Goal: Share content: Share content

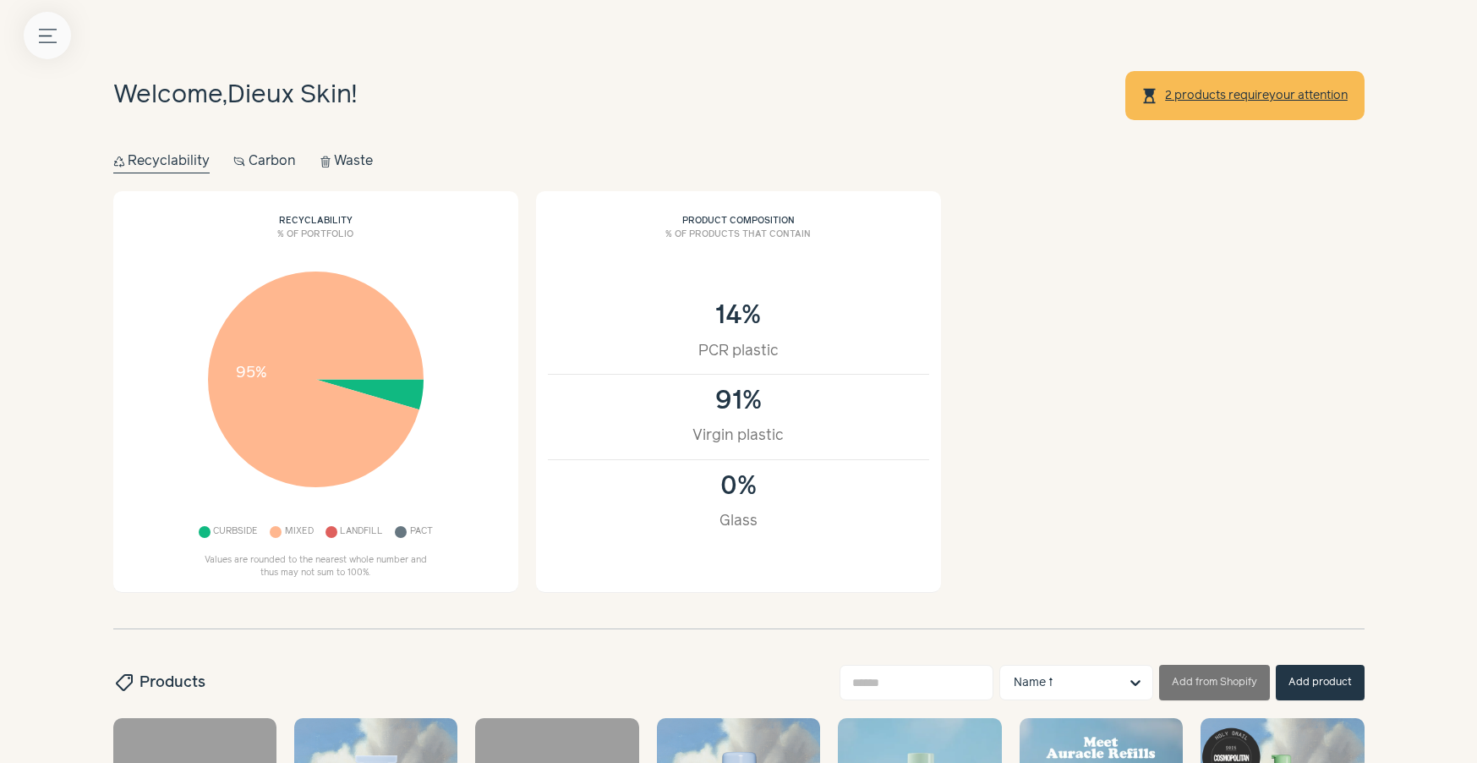
click at [35, 43] on button "Menu button" at bounding box center [47, 35] width 47 height 47
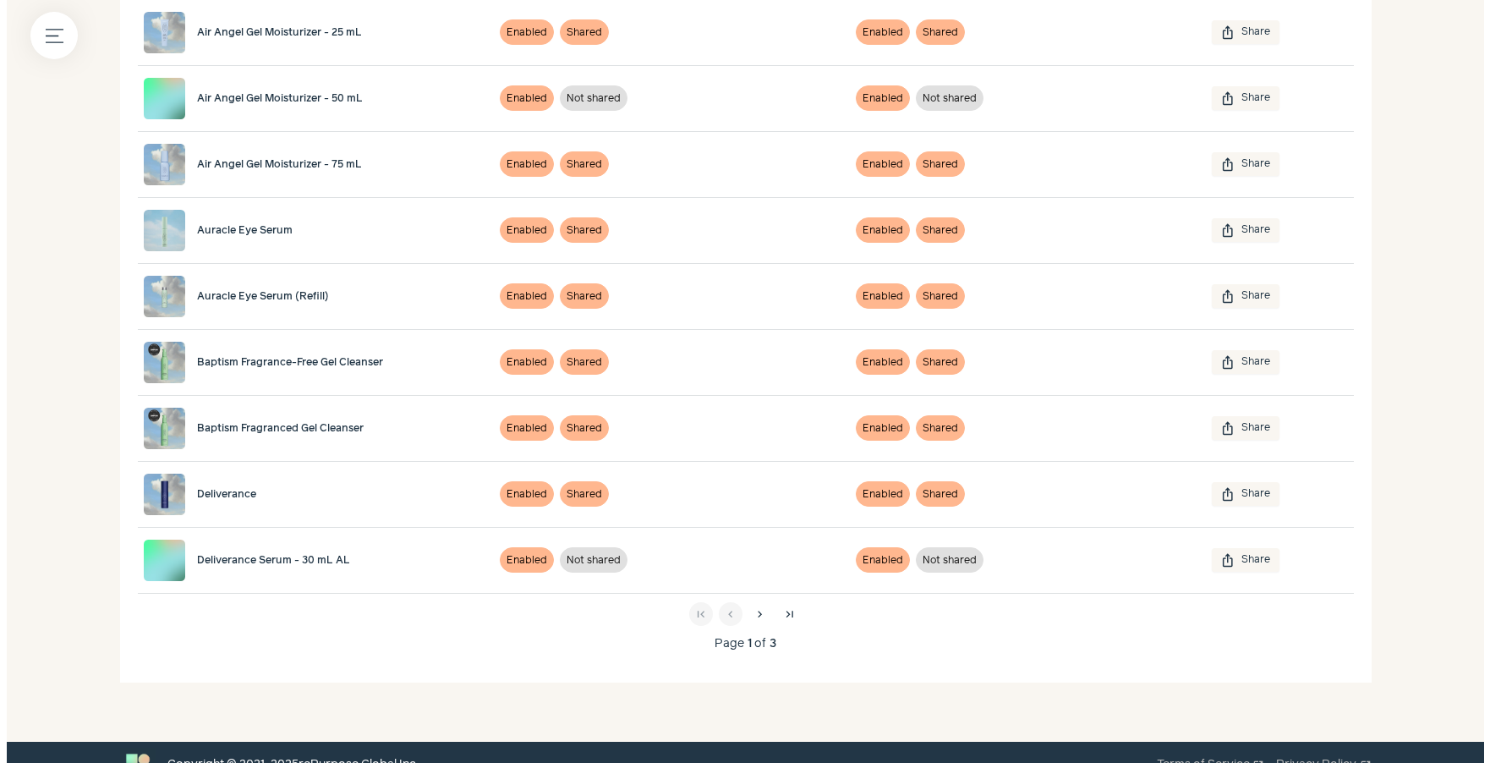
scroll to position [449, 0]
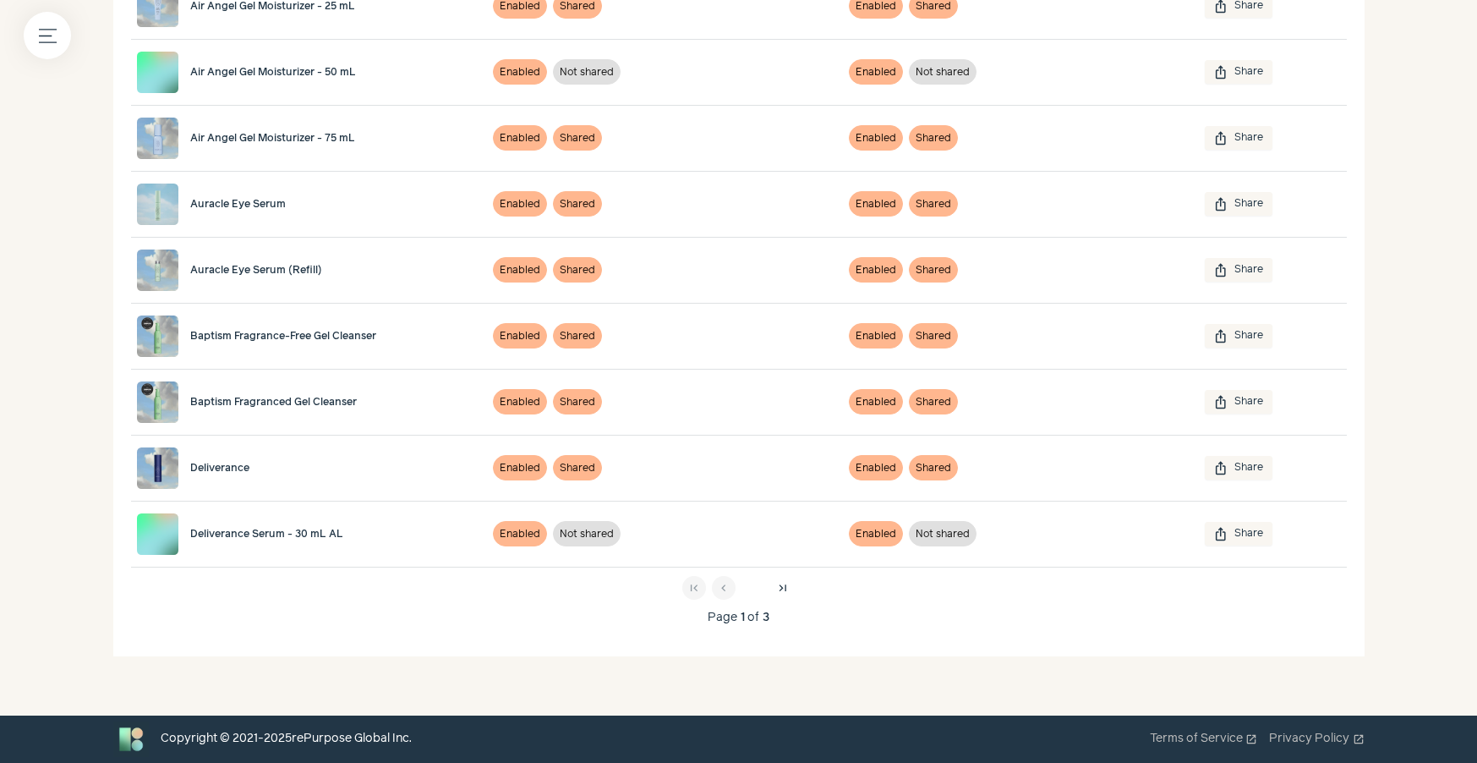
click at [753, 594] on span "chevron_right" at bounding box center [754, 589] width 14 height 14
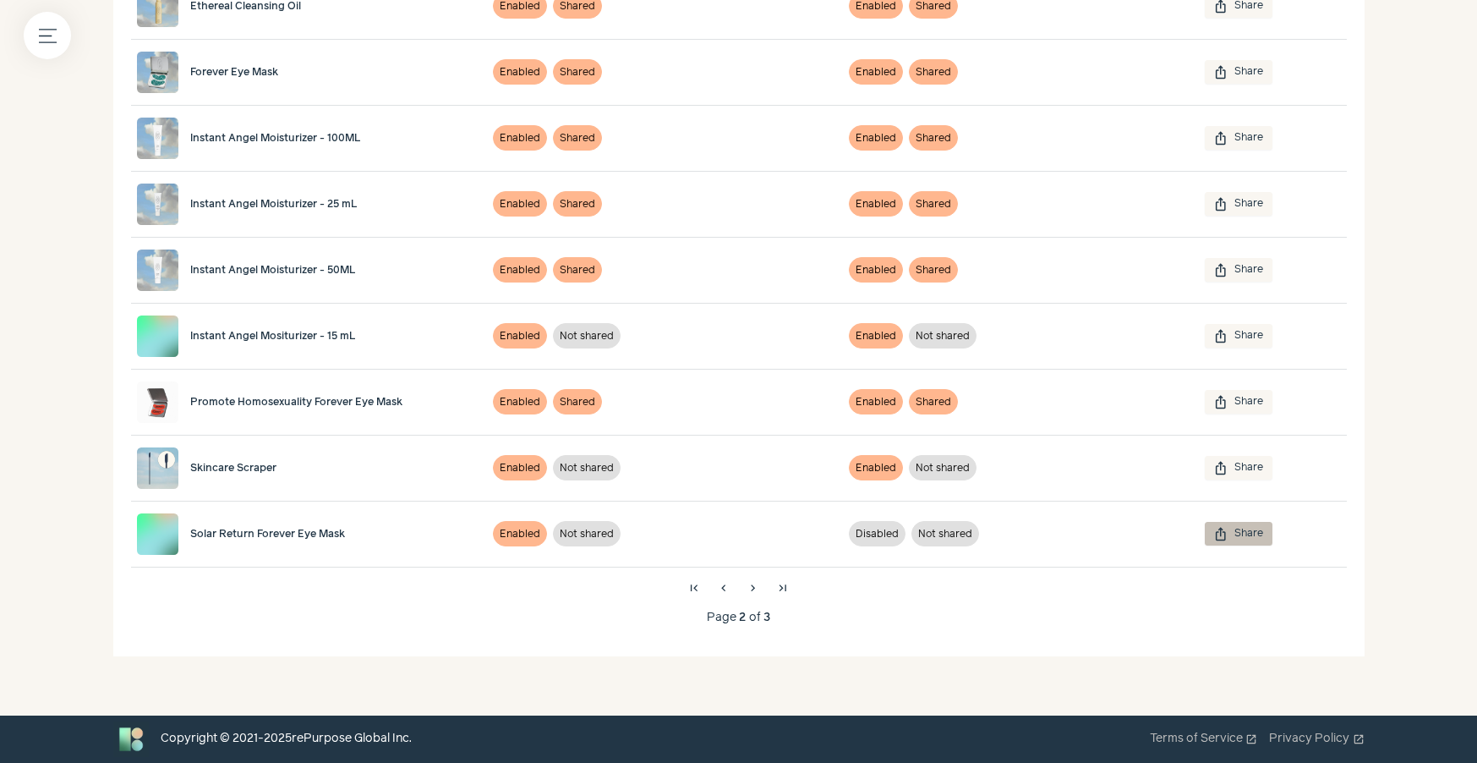
click at [1243, 530] on button "ios_share Share" at bounding box center [1239, 534] width 68 height 24
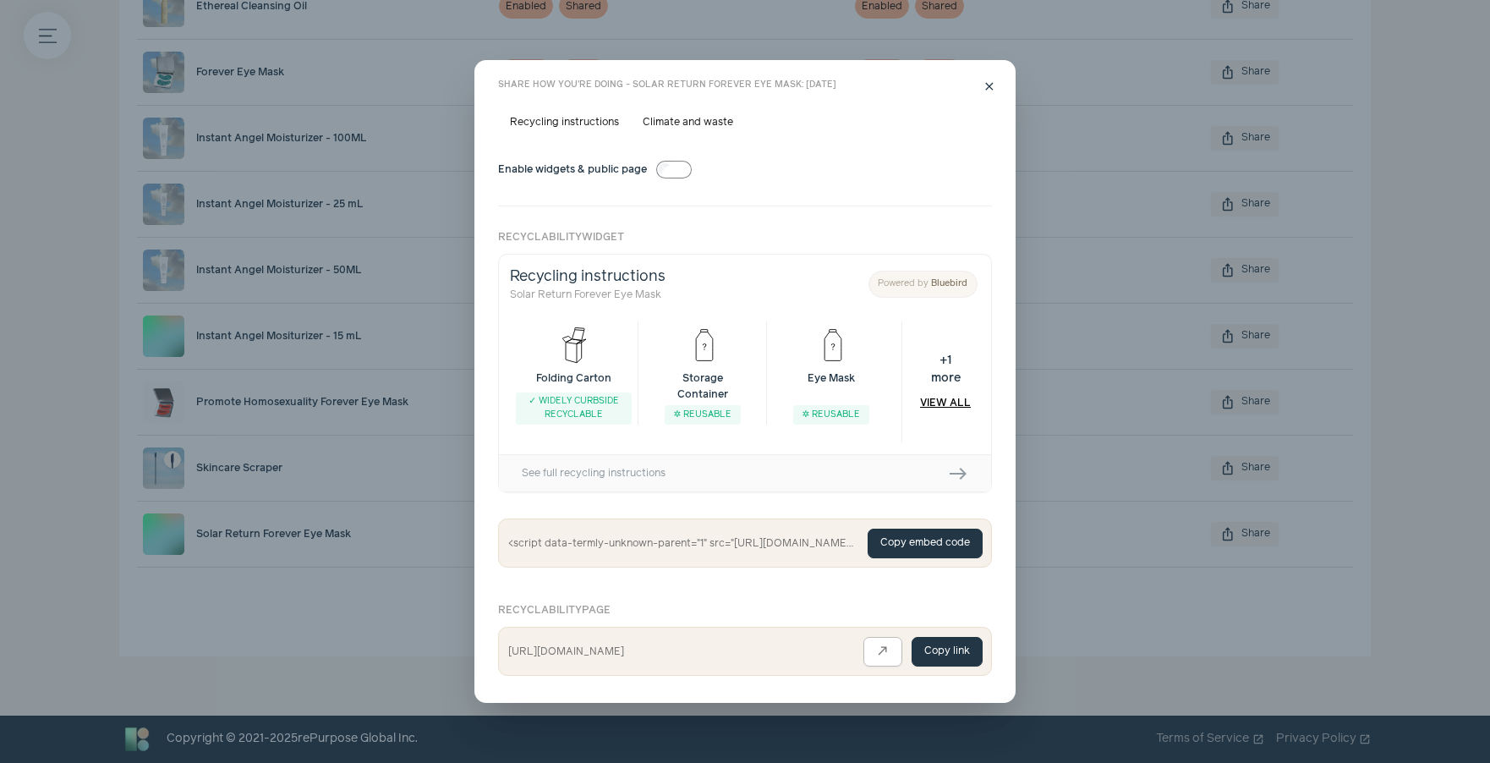
scroll to position [0, 0]
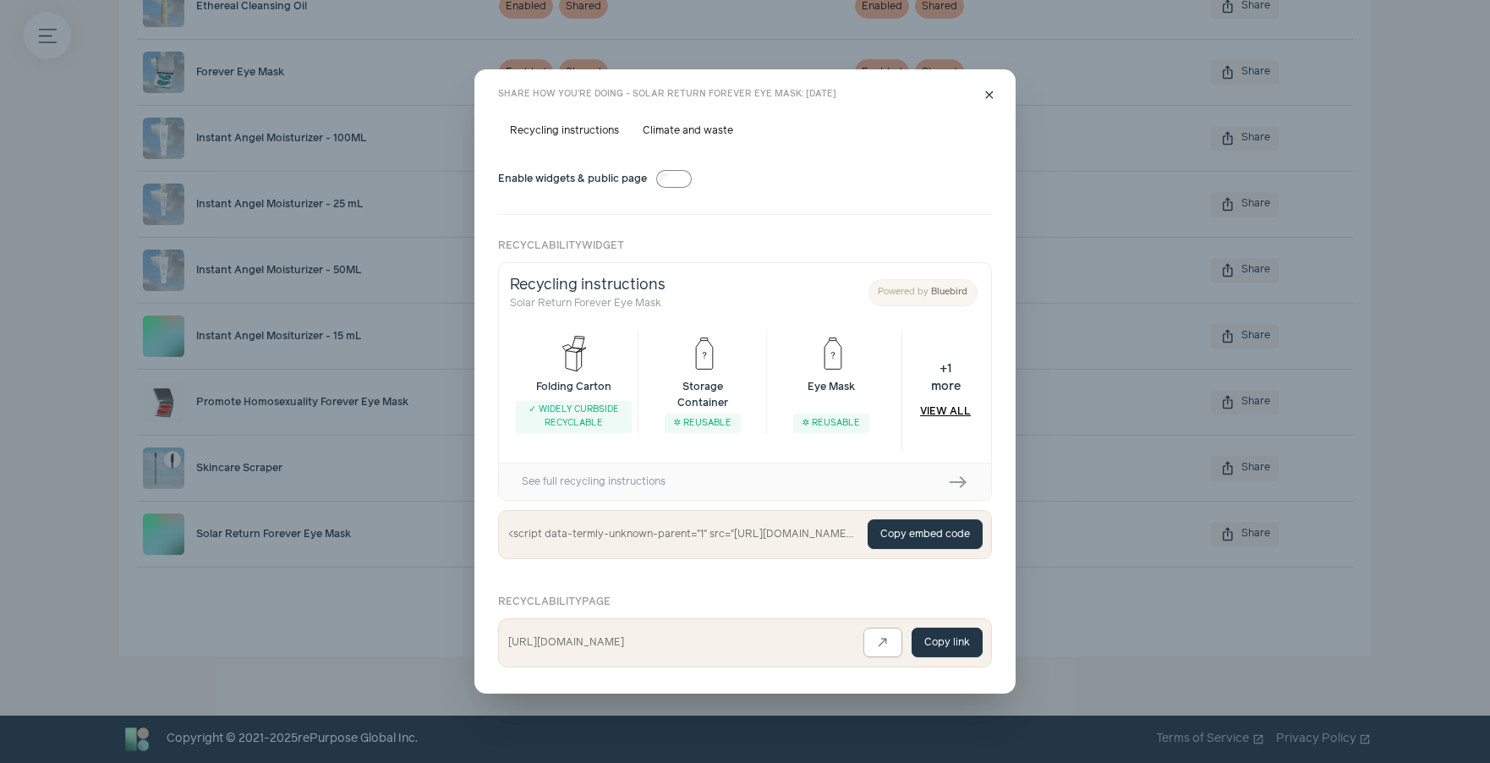
click at [906, 538] on button "Copy embed code" at bounding box center [925, 534] width 115 height 30
click at [676, 125] on label "Climate and waste" at bounding box center [688, 131] width 114 height 24
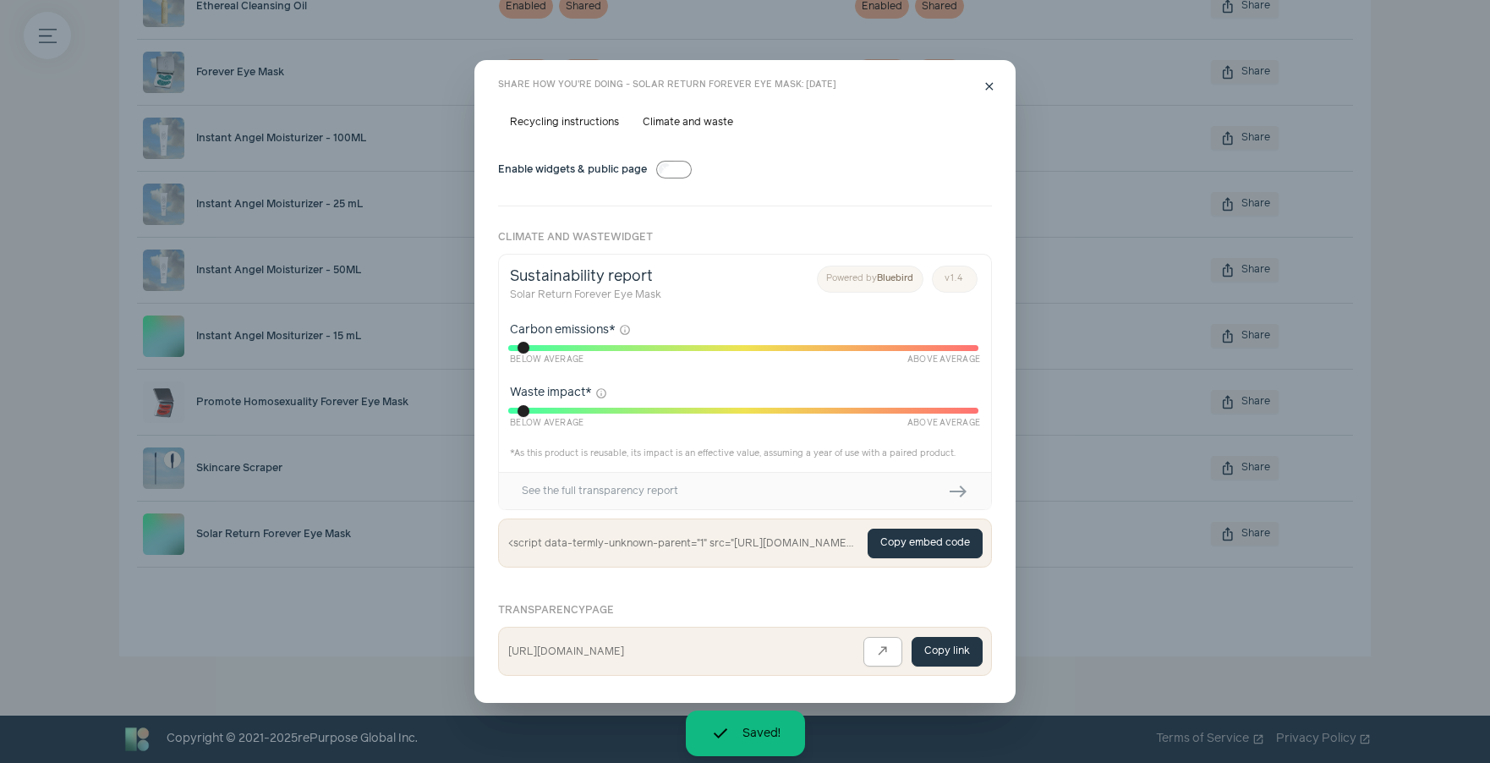
click at [563, 119] on label "Recycling instructions" at bounding box center [564, 123] width 133 height 24
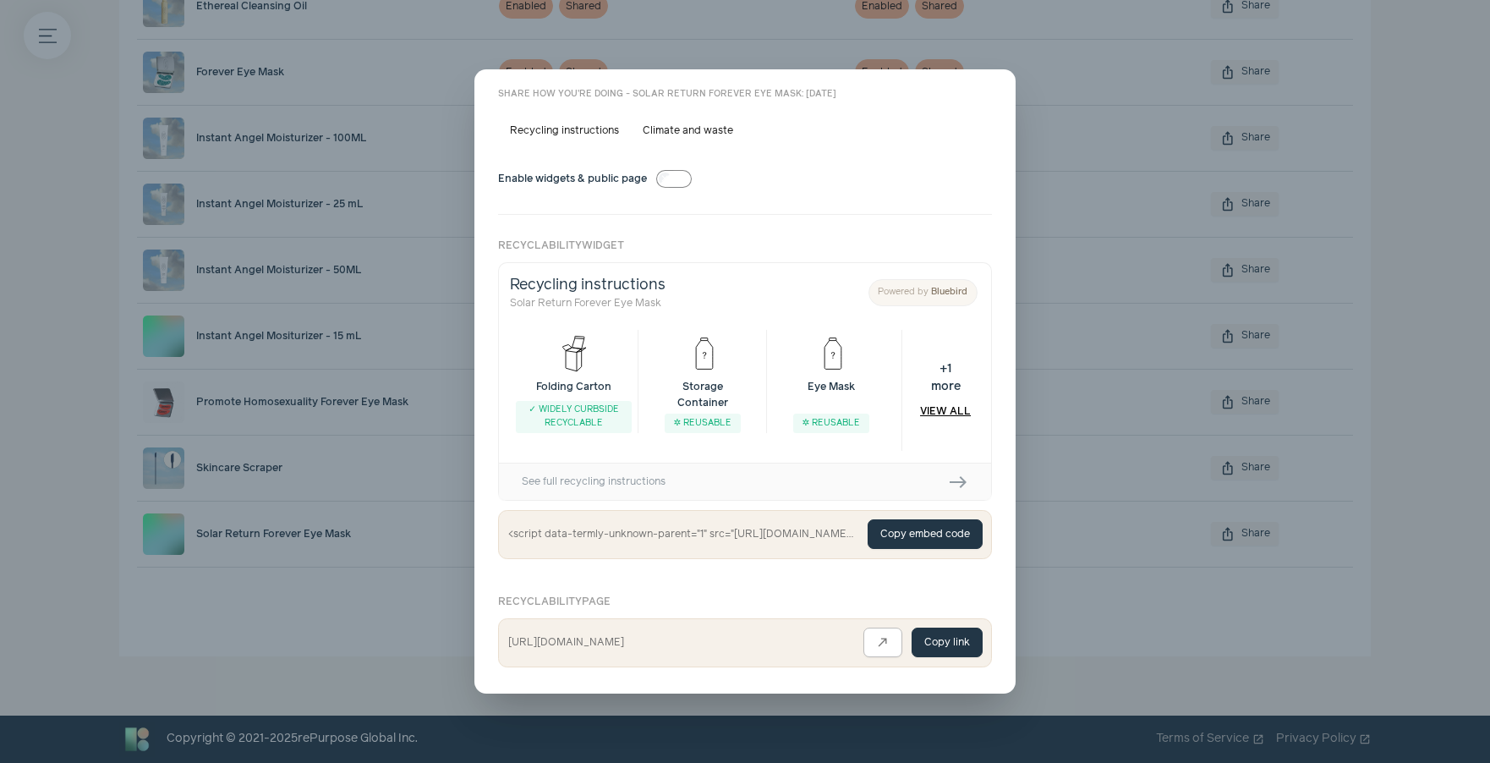
click at [985, 99] on span "close" at bounding box center [990, 96] width 14 height 14
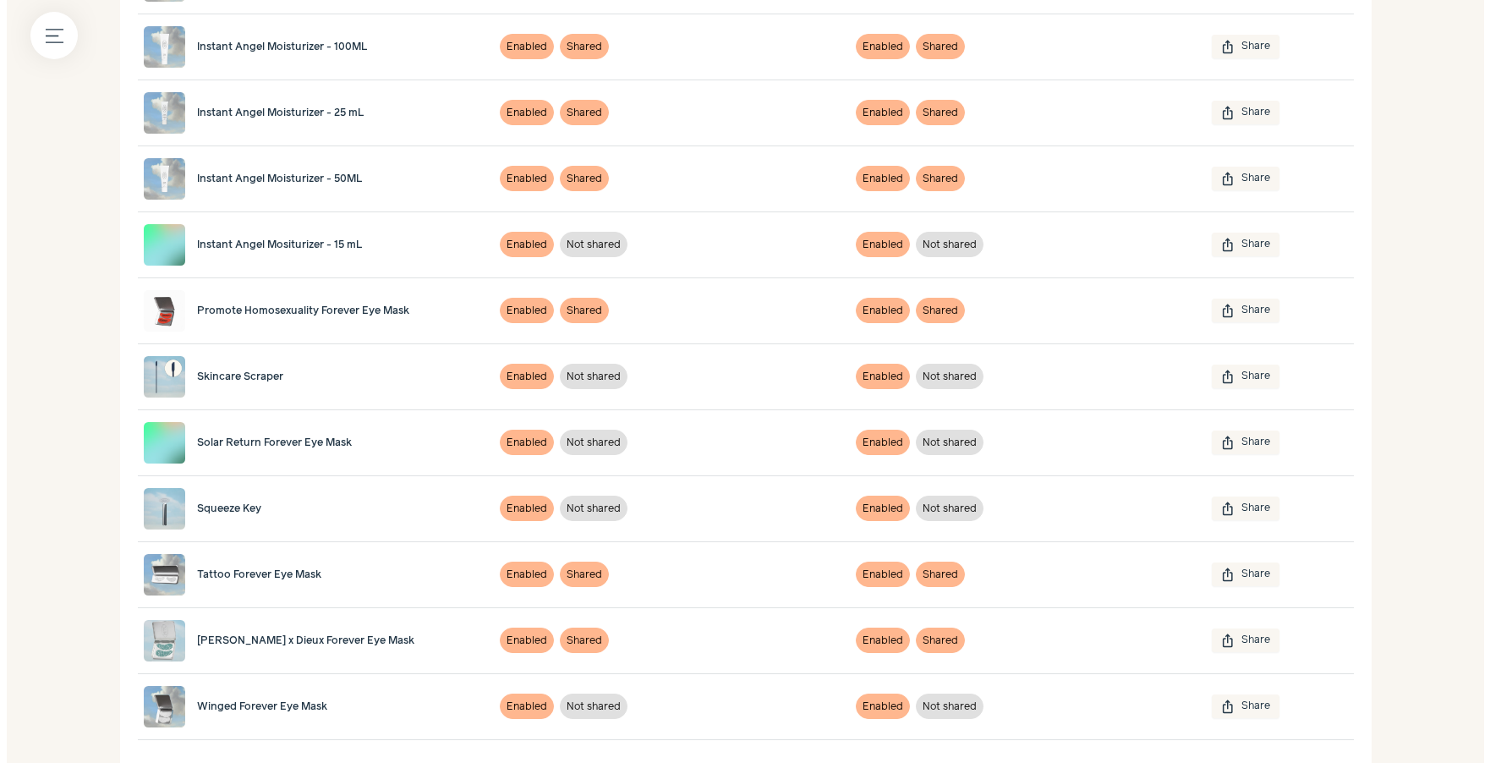
scroll to position [1322, 0]
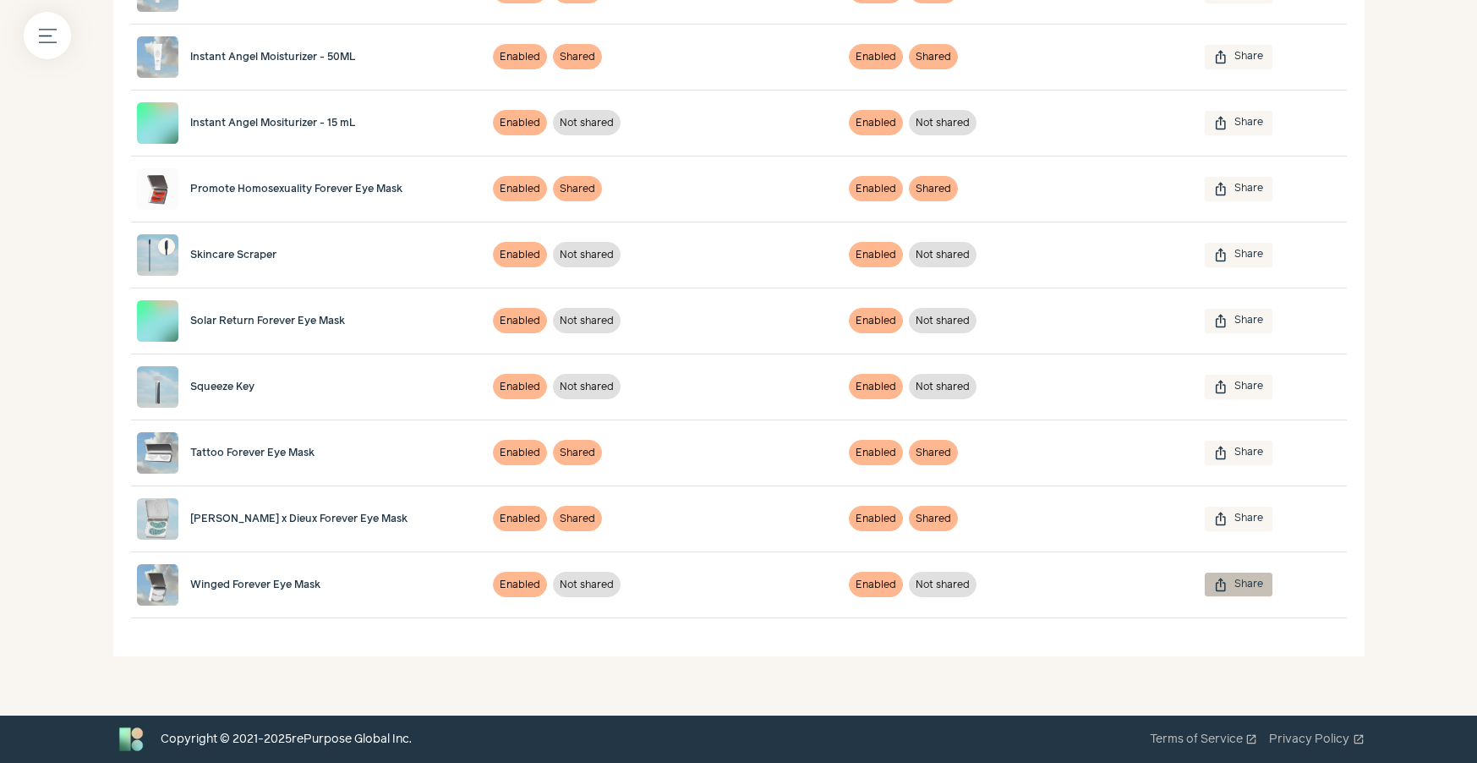
click at [1253, 587] on button "ios_share Share" at bounding box center [1239, 584] width 68 height 24
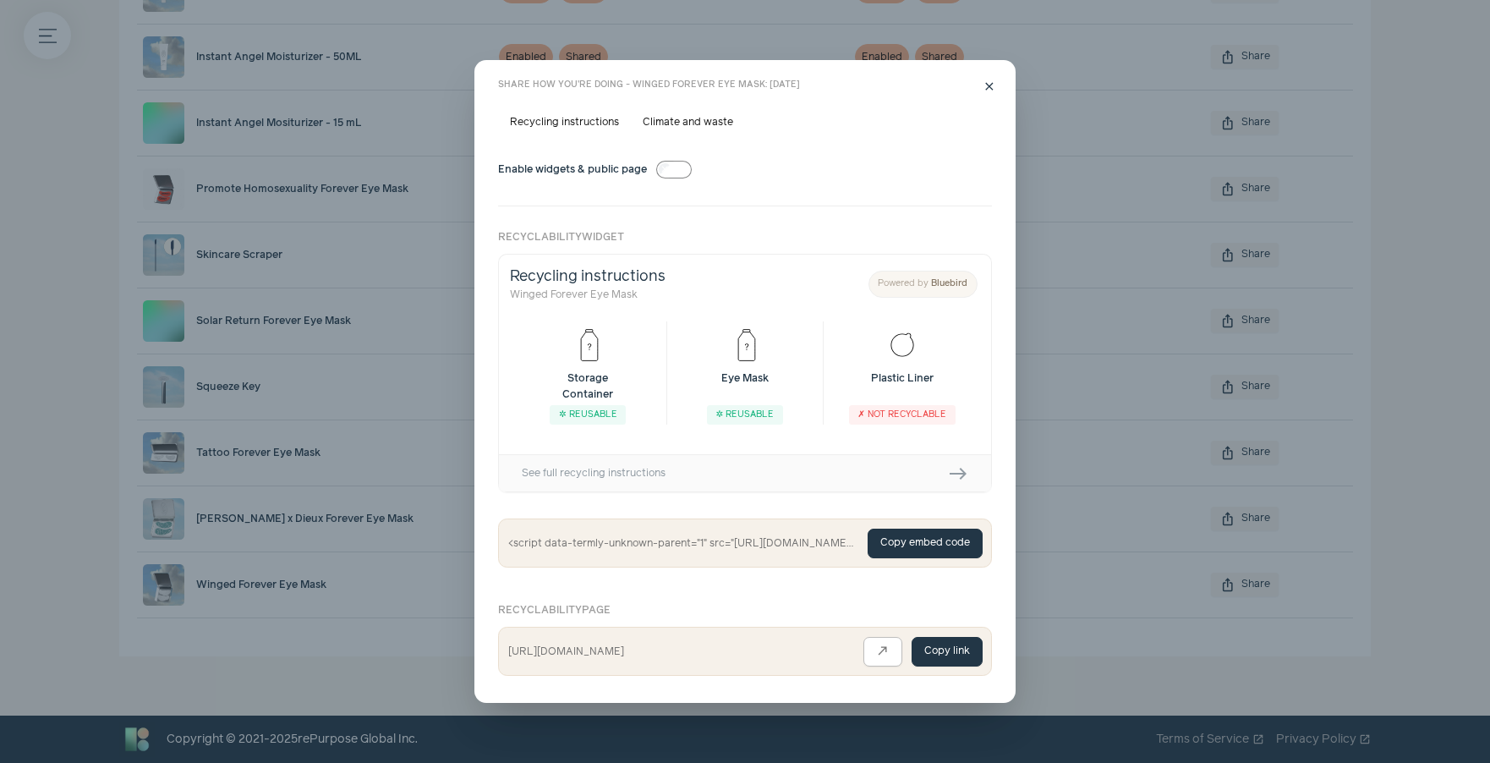
scroll to position [0, 0]
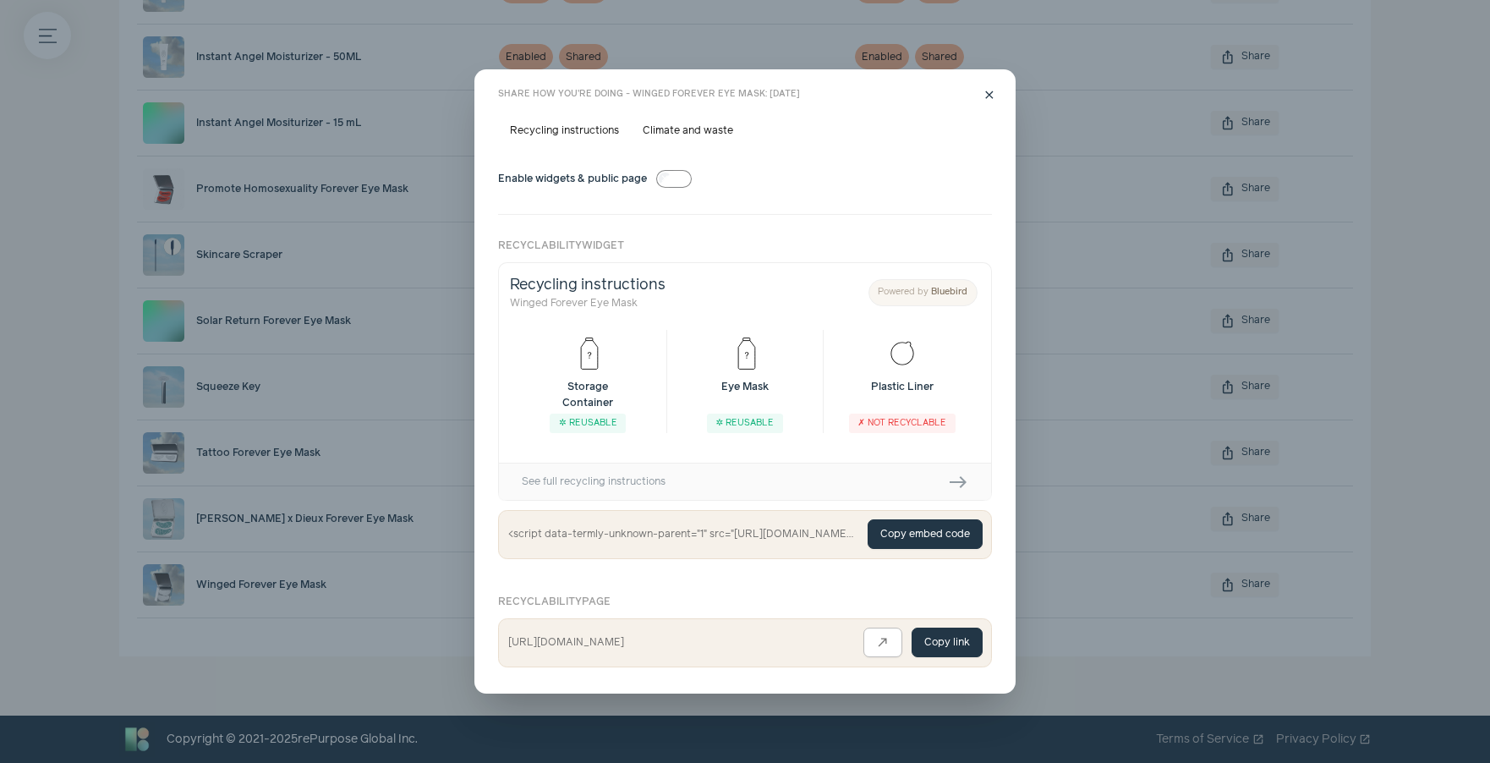
click at [579, 133] on label "Recycling instructions" at bounding box center [564, 131] width 133 height 24
click at [932, 532] on button "Copy embed code" at bounding box center [925, 534] width 115 height 30
click at [913, 548] on div "Copy embed code" at bounding box center [925, 534] width 115 height 30
click at [920, 543] on button "Copy embed code" at bounding box center [925, 534] width 115 height 30
click at [706, 131] on label "Climate and waste" at bounding box center [688, 131] width 114 height 24
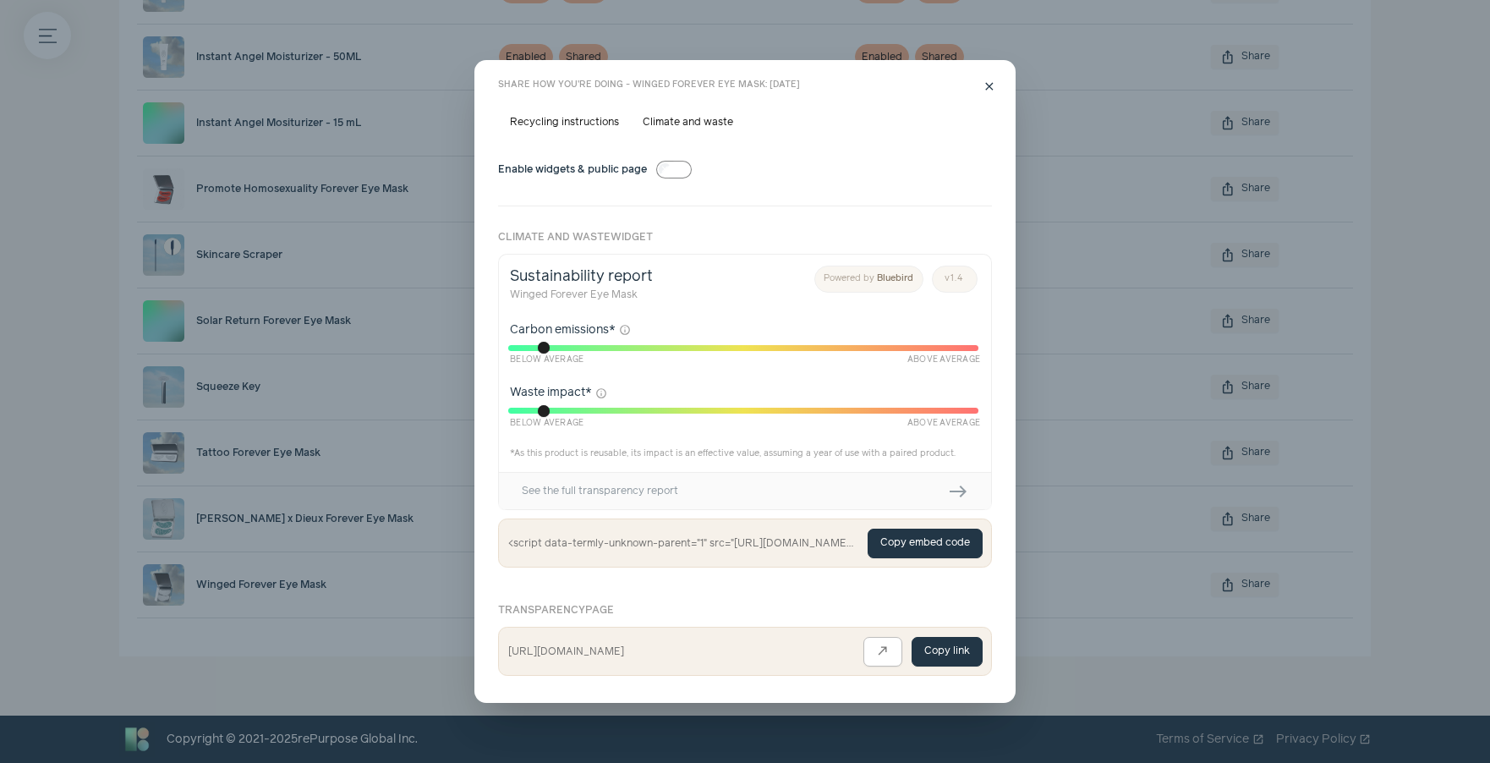
click at [906, 540] on button "Copy embed code" at bounding box center [925, 544] width 115 height 30
click at [995, 85] on button "close" at bounding box center [990, 87] width 24 height 24
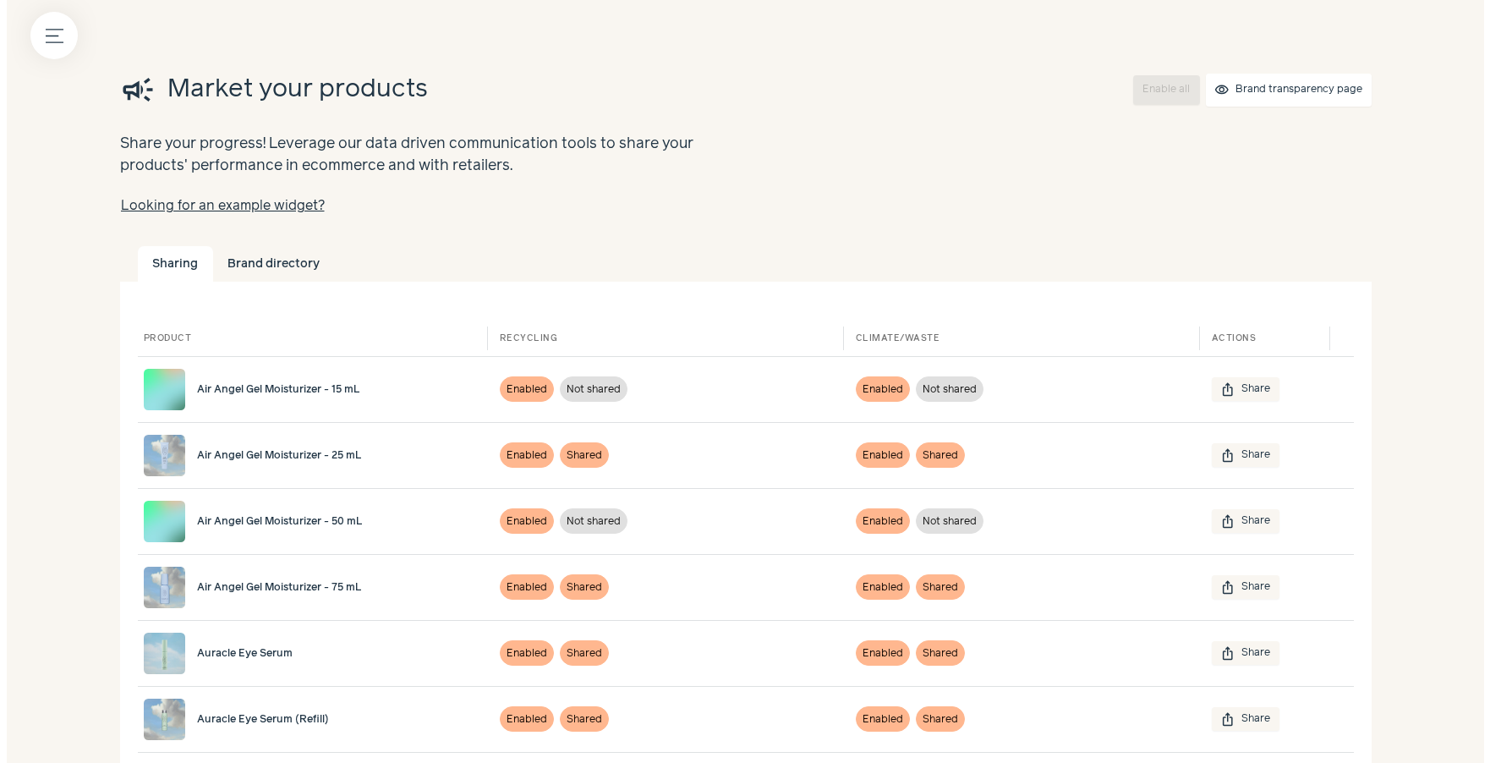
scroll to position [449, 0]
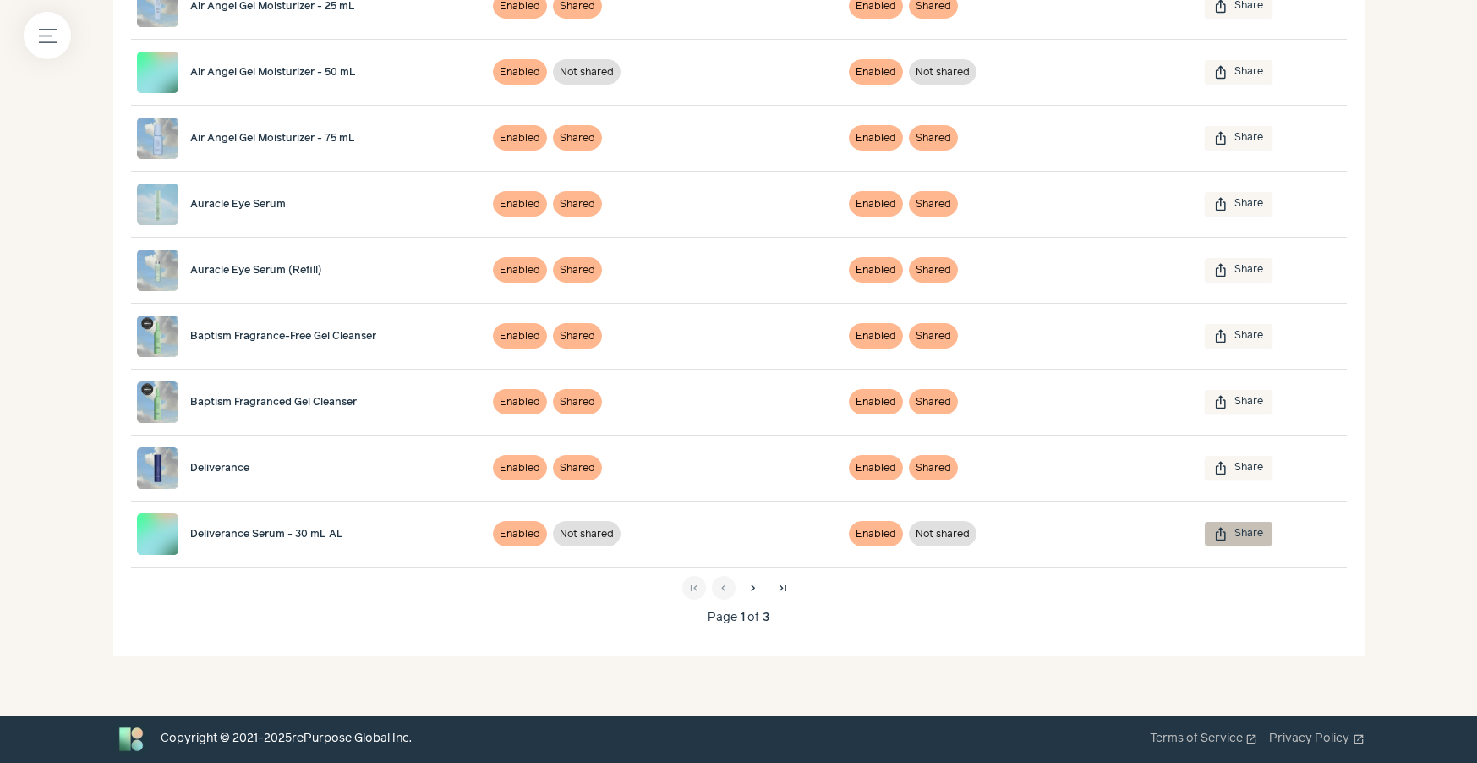
click at [1233, 529] on button "ios_share Share" at bounding box center [1239, 534] width 68 height 24
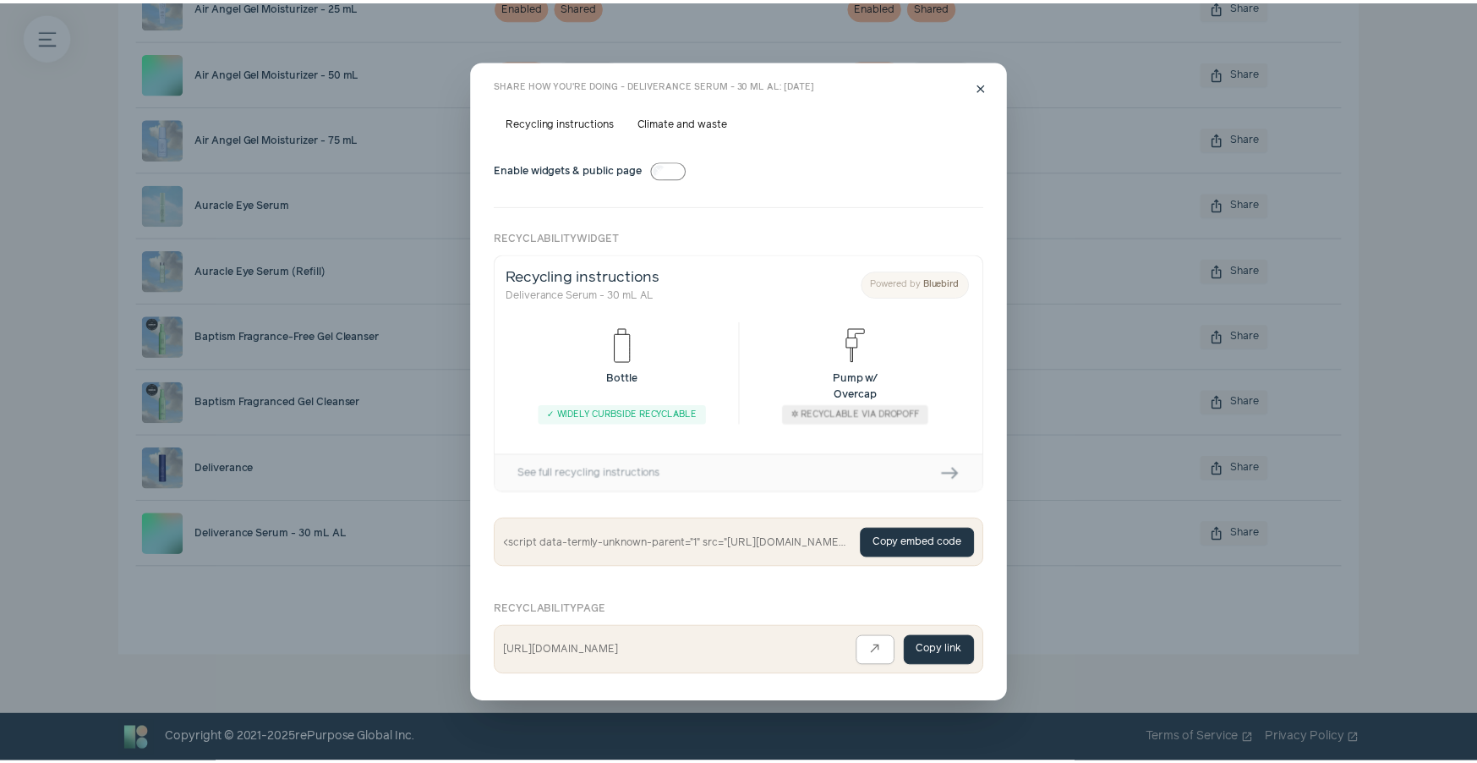
scroll to position [0, 0]
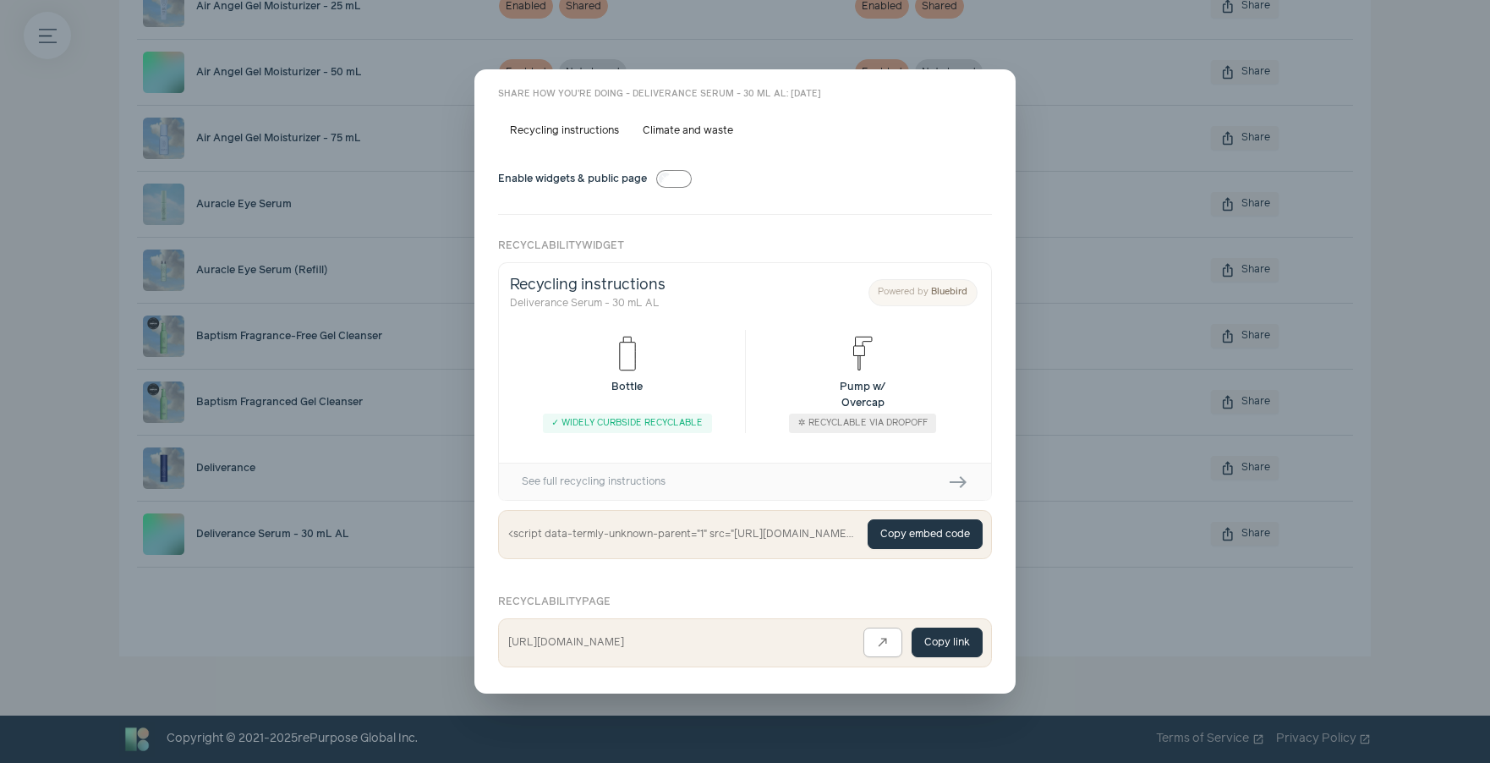
click at [978, 88] on button "close" at bounding box center [990, 96] width 24 height 24
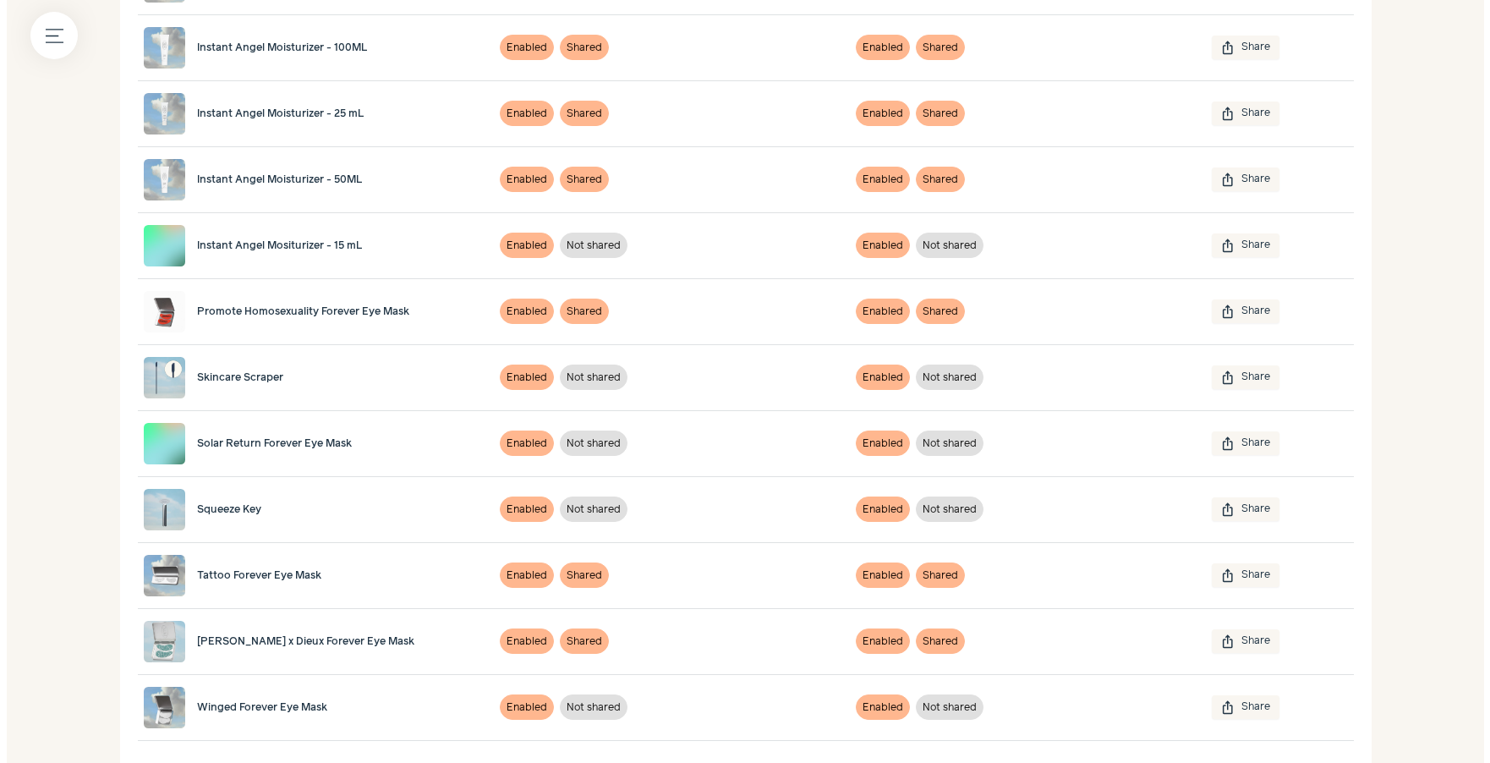
scroll to position [1322, 0]
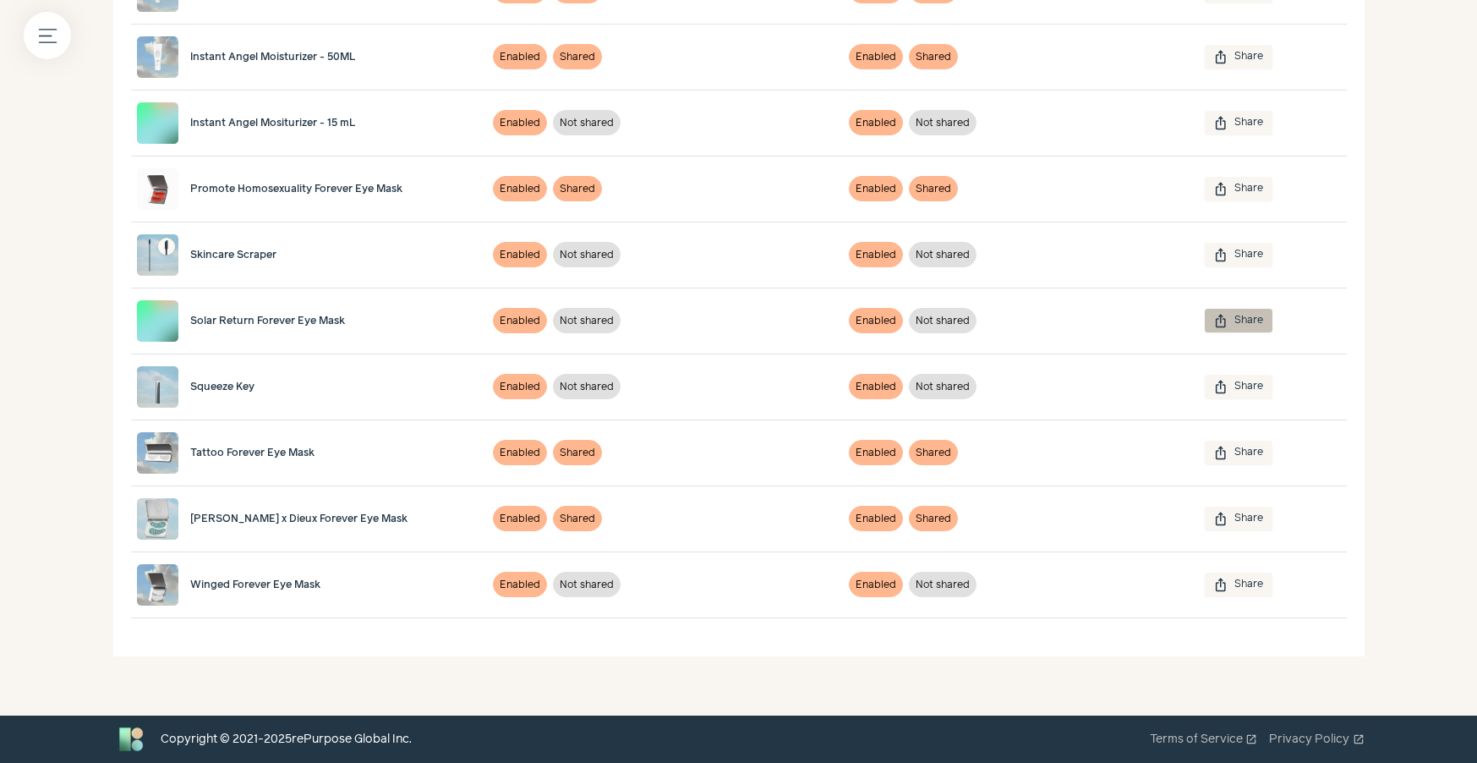
click at [1247, 318] on button "ios_share Share" at bounding box center [1239, 321] width 68 height 24
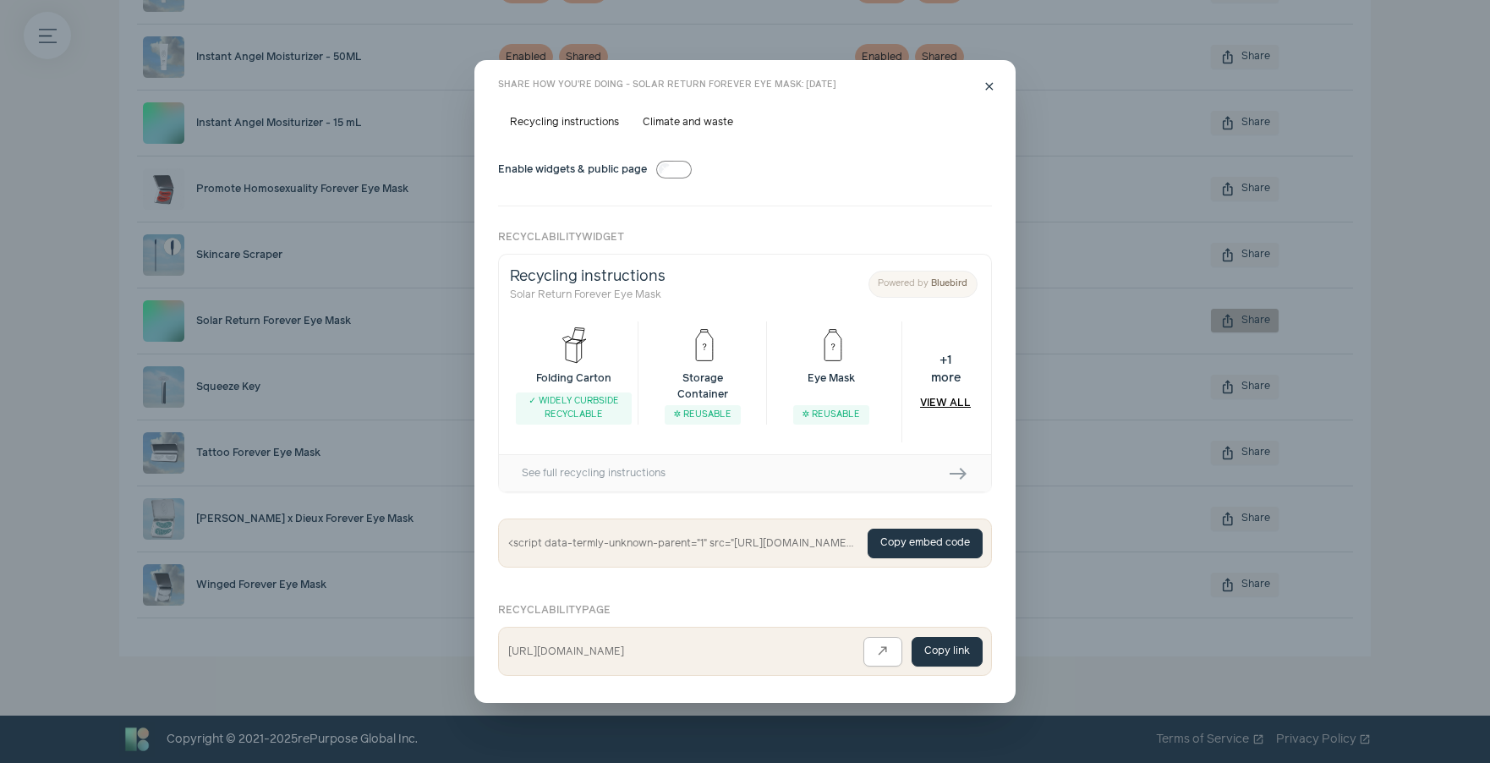
scroll to position [0, 0]
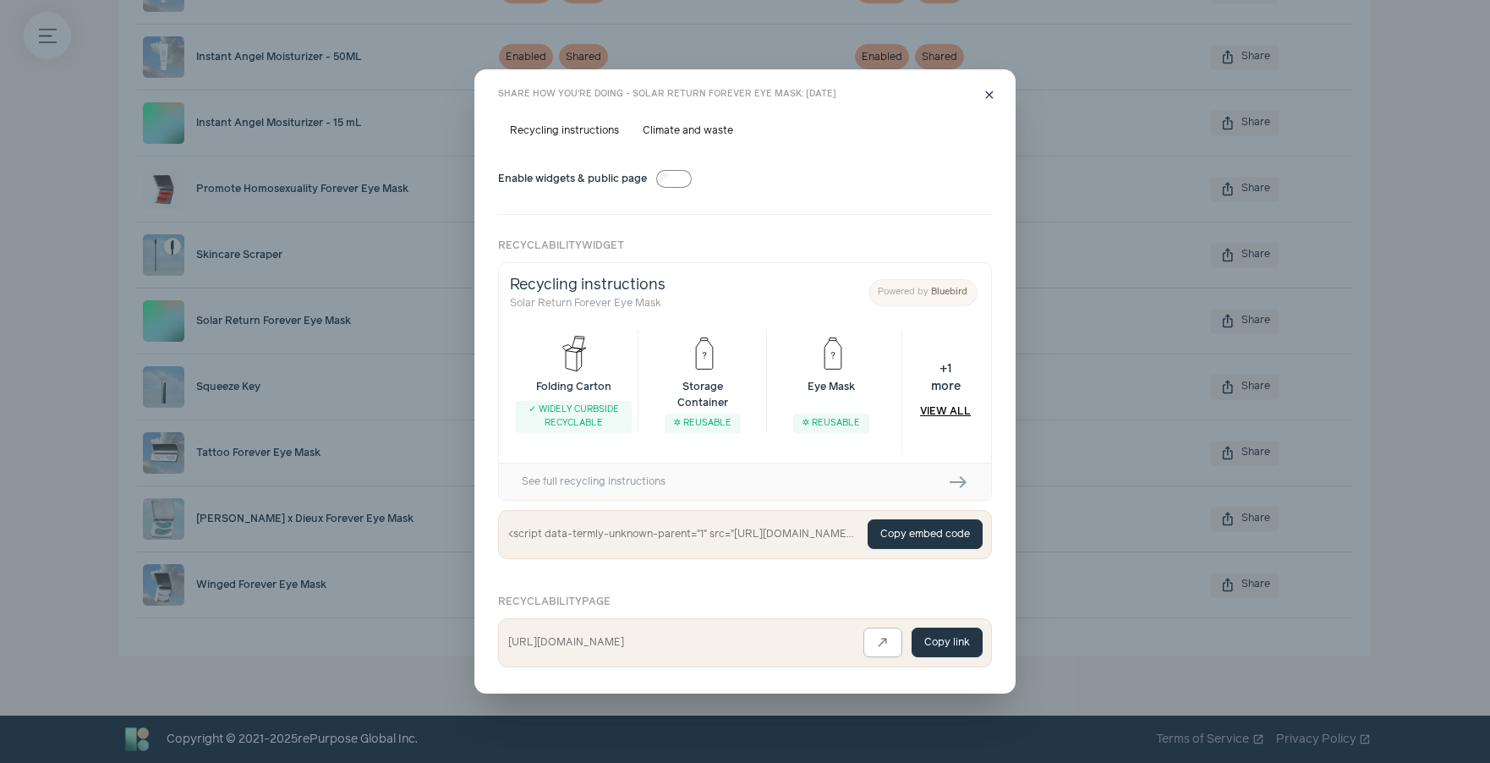
click at [565, 128] on label "Recycling instructions" at bounding box center [564, 131] width 133 height 24
click at [889, 525] on button "Copy embed code" at bounding box center [925, 534] width 115 height 30
click at [989, 95] on span "close" at bounding box center [990, 96] width 14 height 14
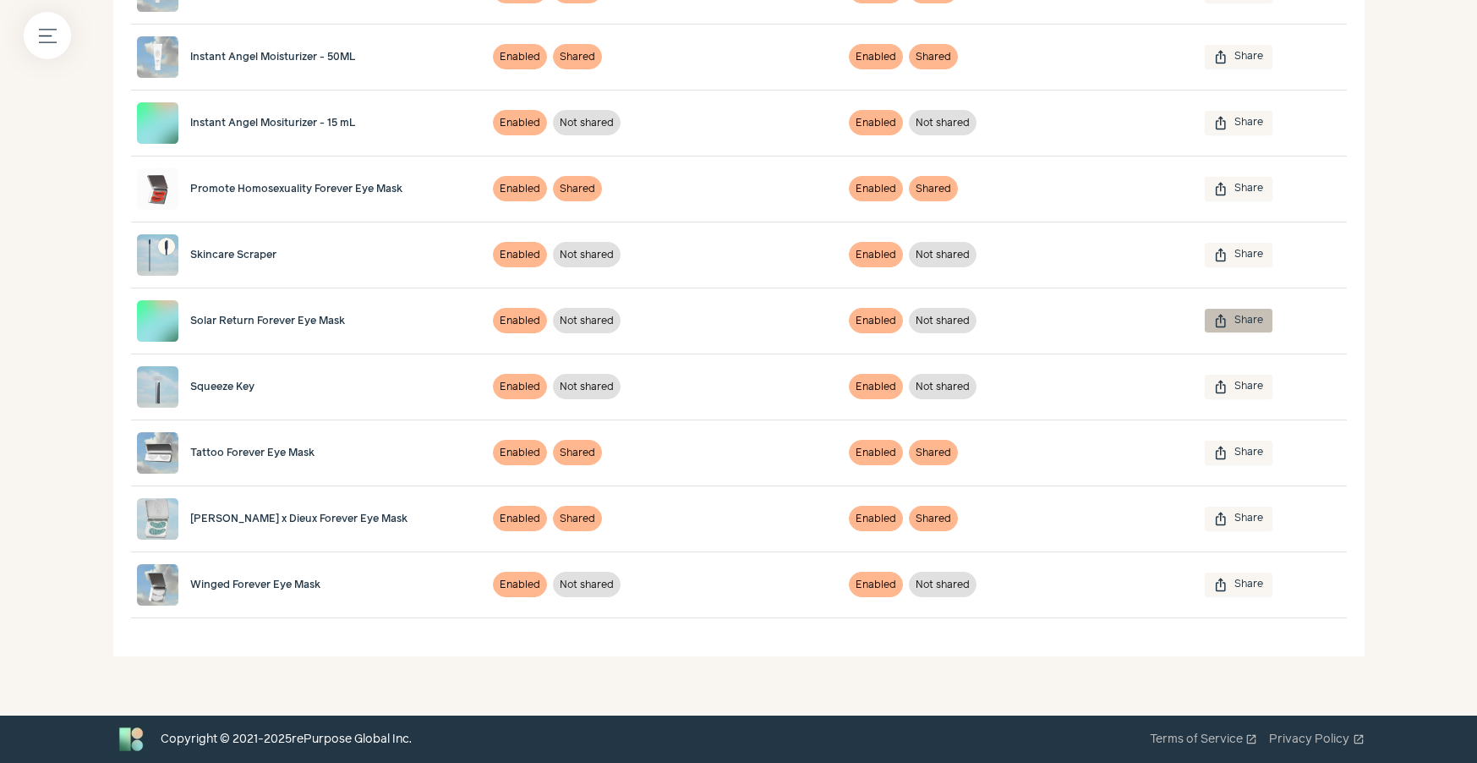
click at [1253, 329] on button "ios_share Share" at bounding box center [1239, 321] width 68 height 24
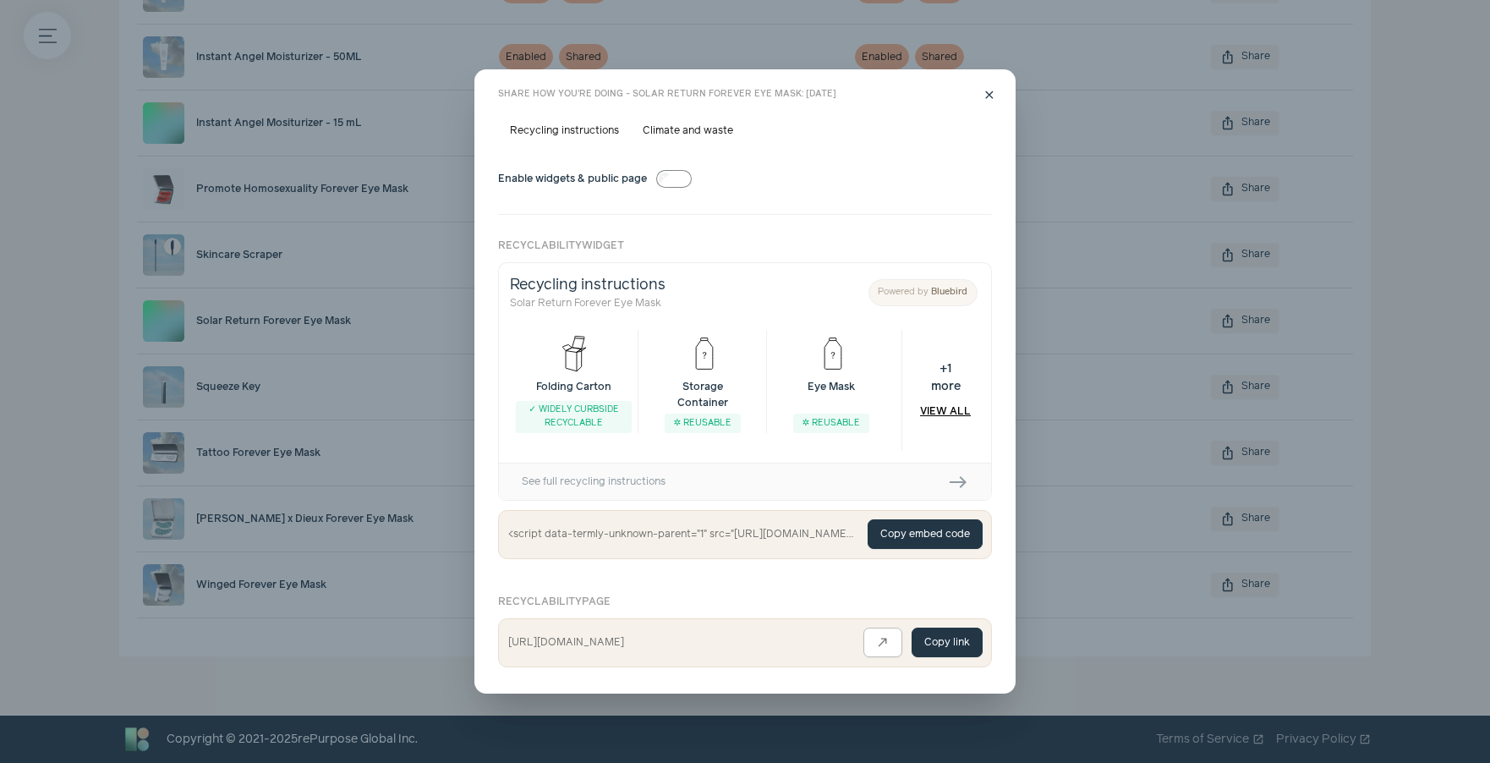
click at [702, 125] on label "Climate and waste" at bounding box center [688, 131] width 114 height 24
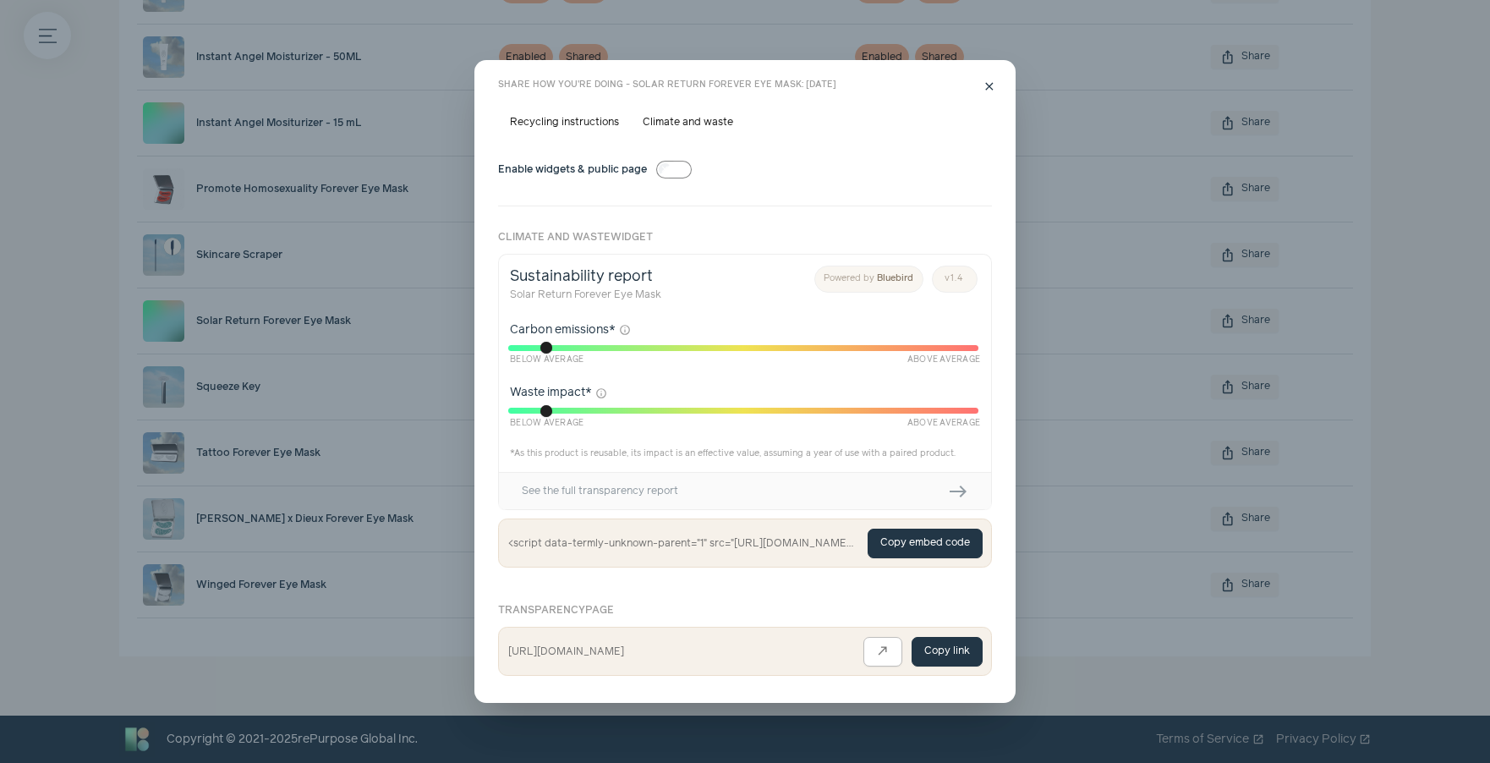
click at [917, 544] on button "Copy embed code" at bounding box center [925, 544] width 115 height 30
